Goal: Check status: Check status

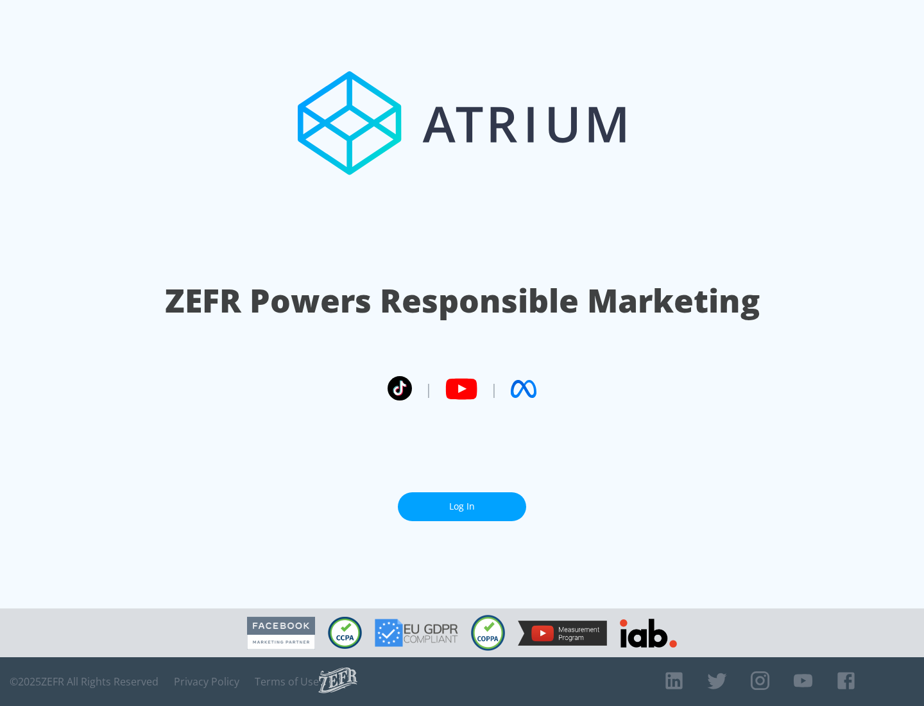
click at [462, 506] on link "Log In" at bounding box center [462, 506] width 128 height 29
